Goal: Information Seeking & Learning: Learn about a topic

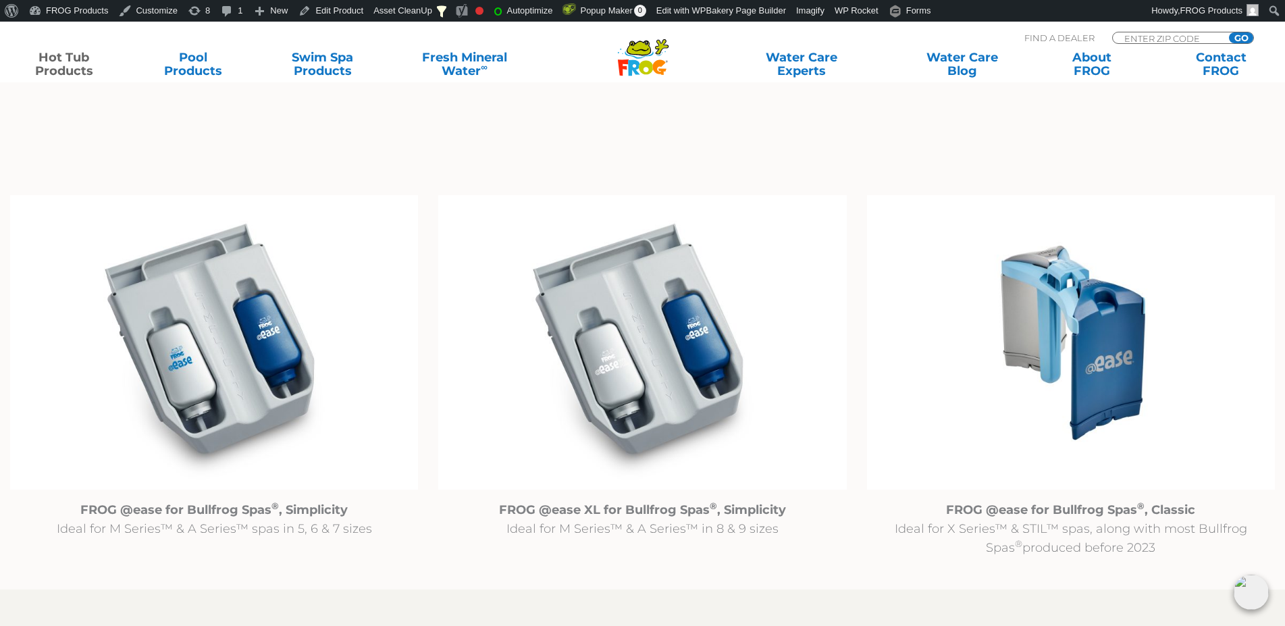
scroll to position [1309, 0]
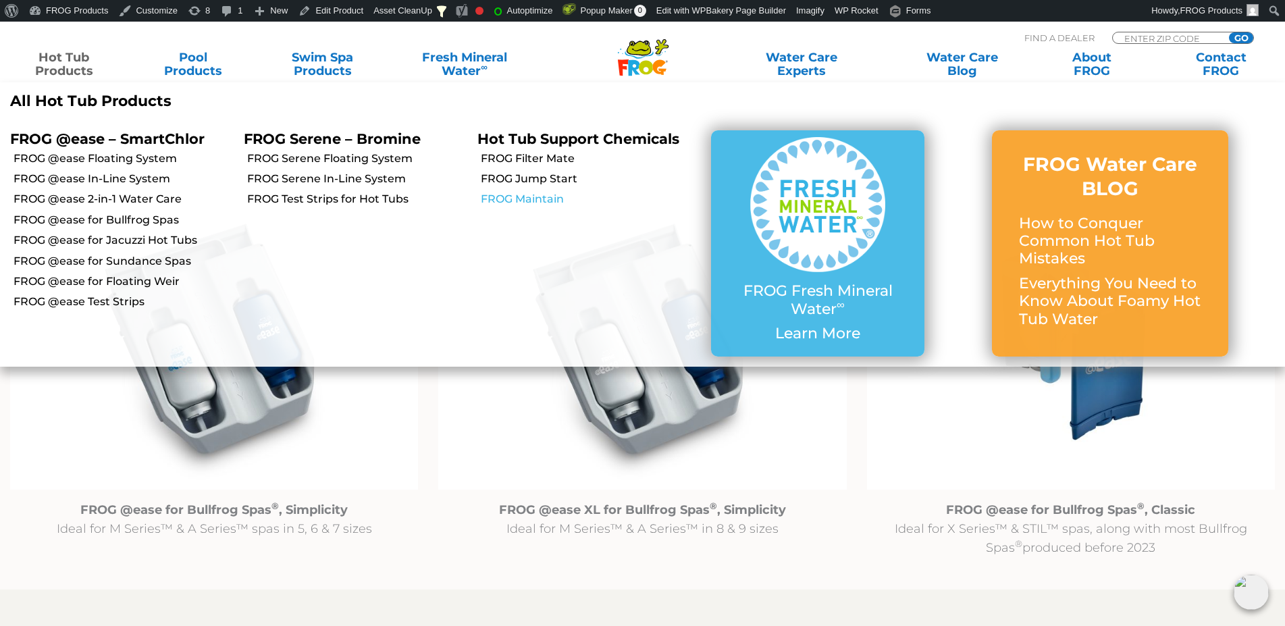
click at [504, 202] on link "FROG Maintain" at bounding box center [591, 199] width 220 height 15
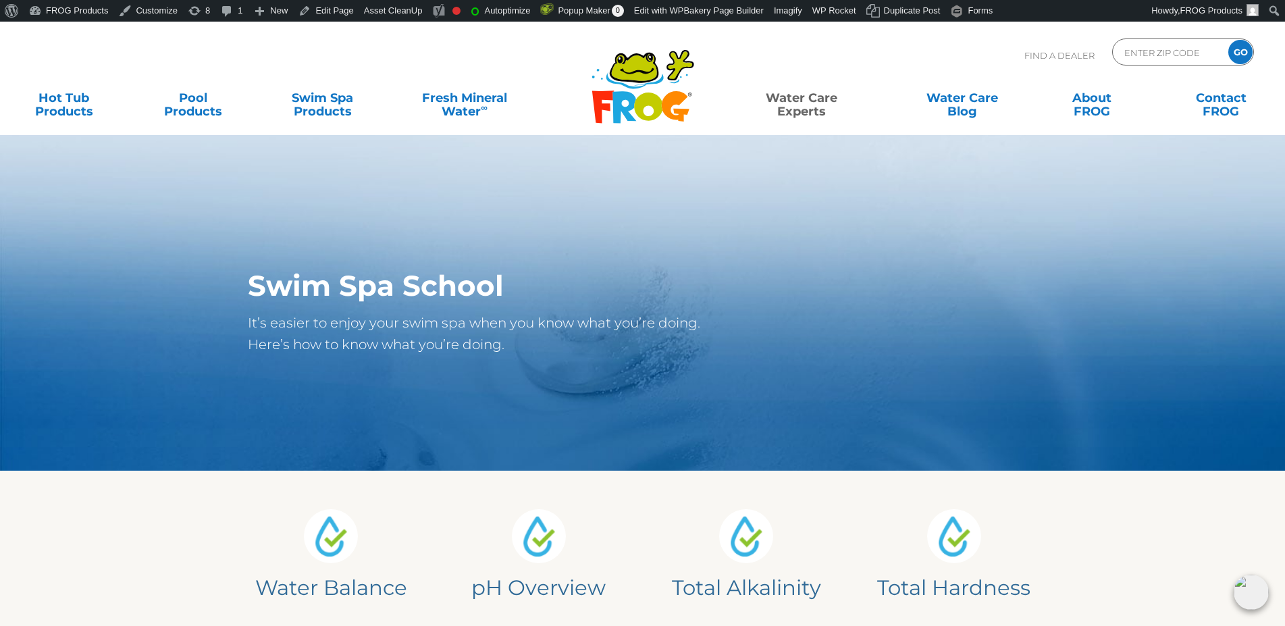
scroll to position [275, 0]
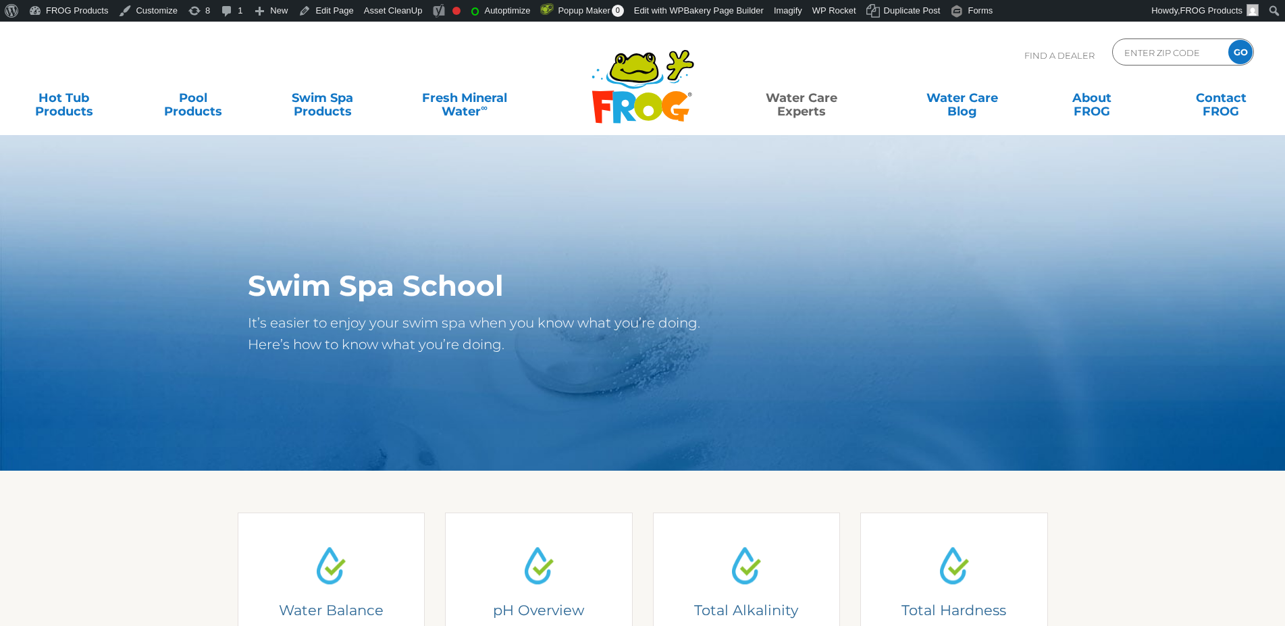
scroll to position [275, 0]
